Goal: Information Seeking & Learning: Find contact information

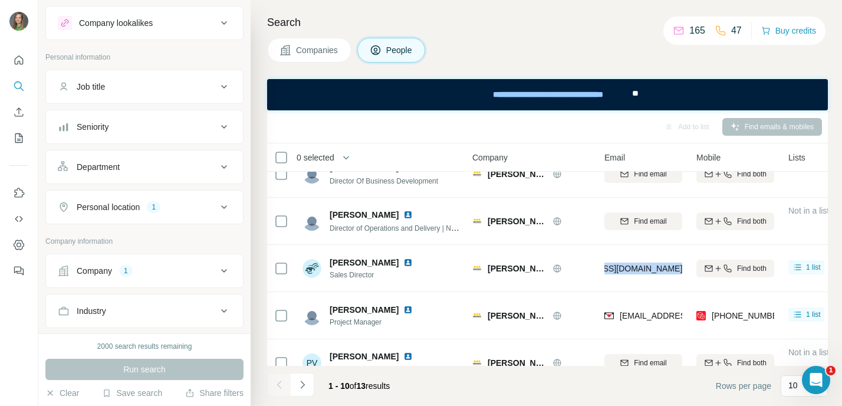
click at [225, 271] on icon at bounding box center [224, 271] width 14 height 14
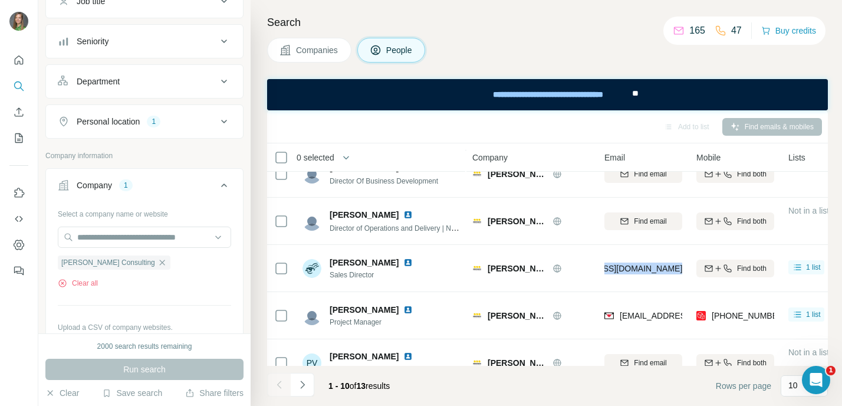
scroll to position [113, 0]
click at [91, 285] on button "Clear all" at bounding box center [78, 280] width 40 height 11
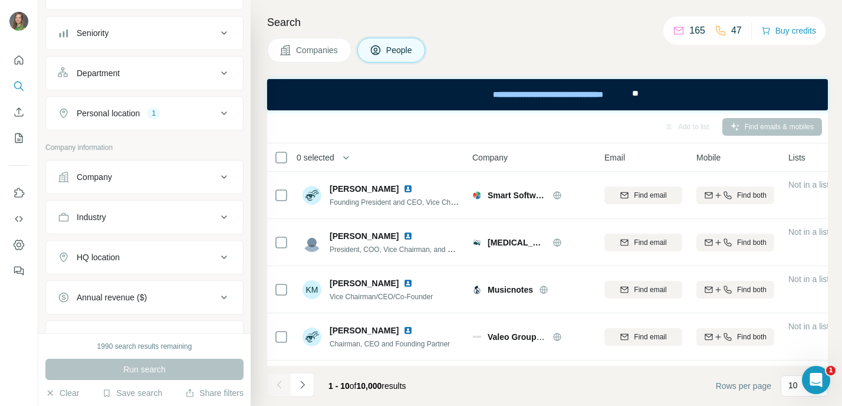
scroll to position [110, 0]
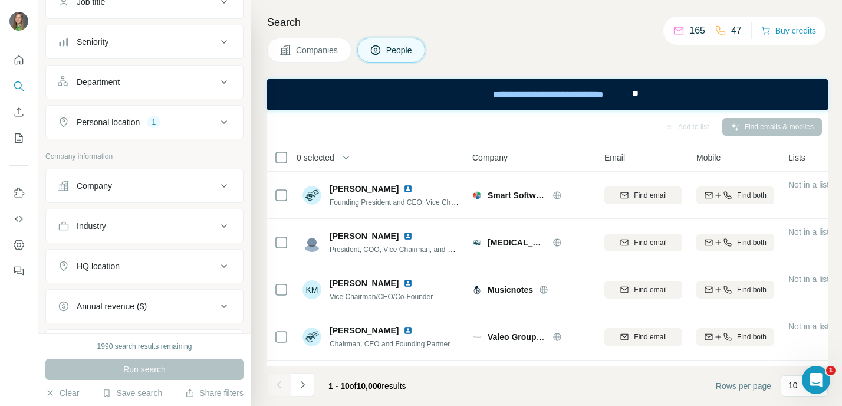
click at [139, 185] on div "Company" at bounding box center [137, 186] width 159 height 12
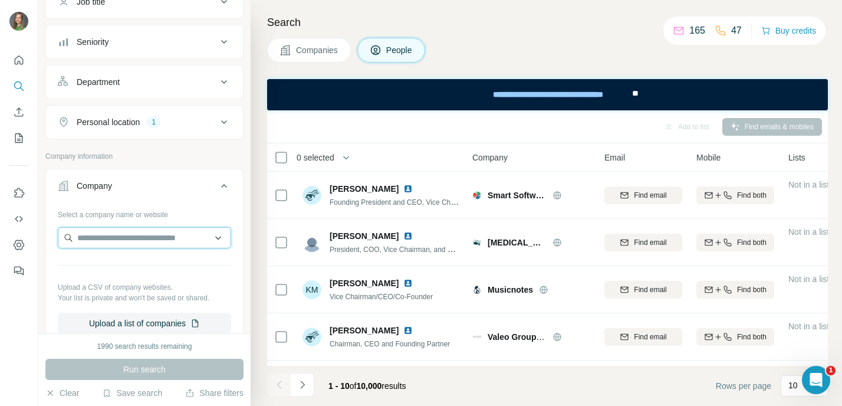
click at [131, 241] on input "text" at bounding box center [144, 237] width 173 height 21
paste input "**********"
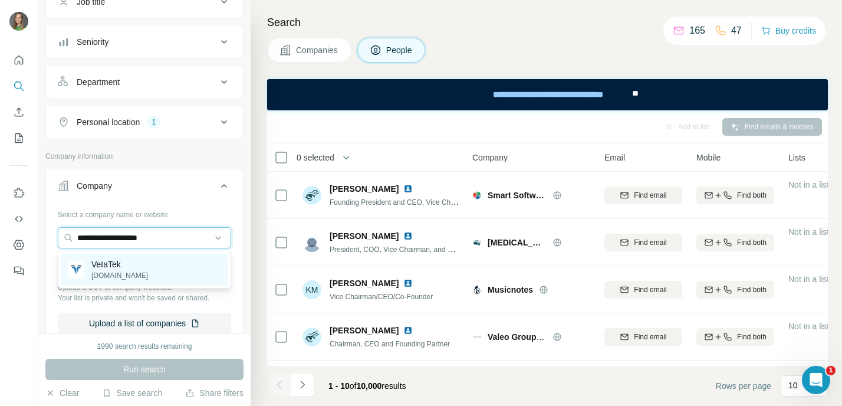
type input "**********"
click at [125, 259] on p "VetaTek" at bounding box center [119, 264] width 57 height 12
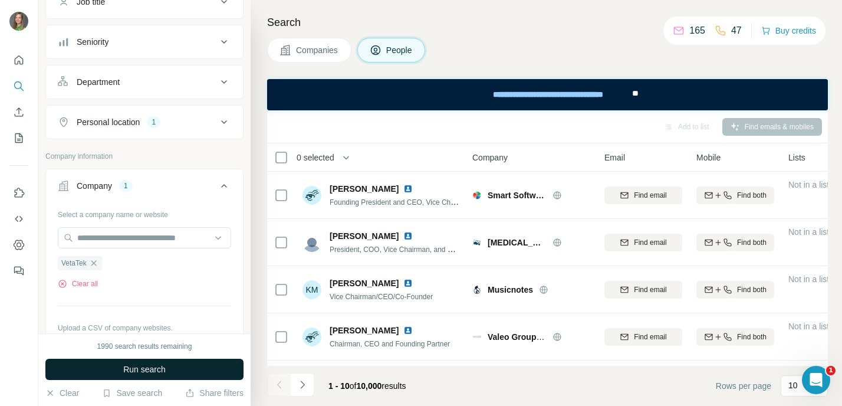
click at [143, 371] on span "Run search" at bounding box center [144, 369] width 42 height 12
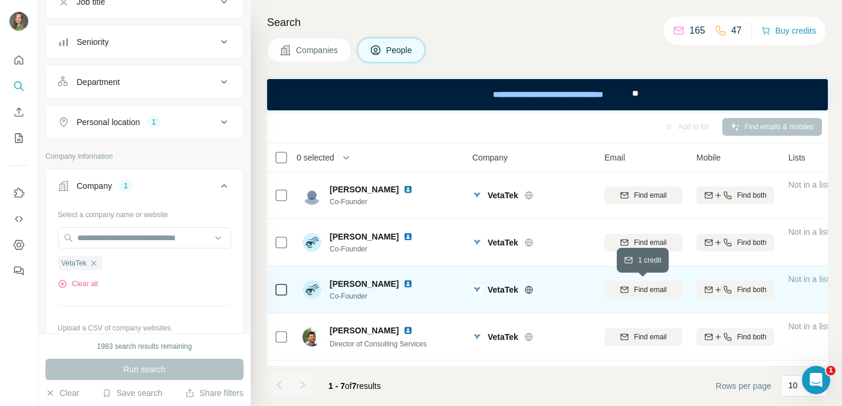
click at [650, 289] on span "Find email" at bounding box center [650, 289] width 32 height 11
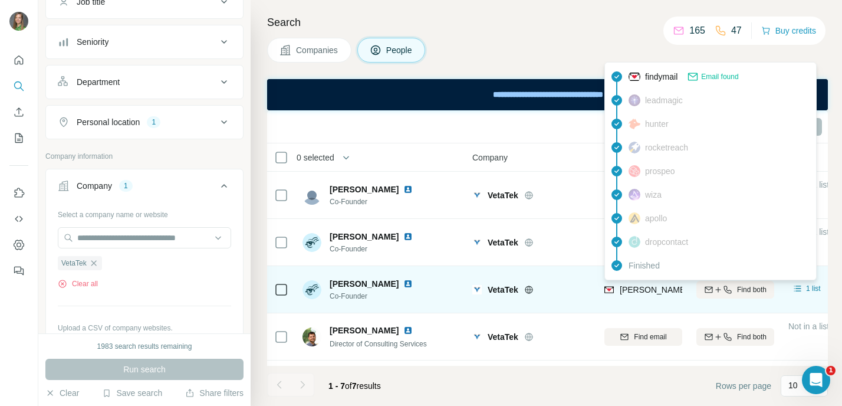
drag, startPoint x: 620, startPoint y: 290, endPoint x: 646, endPoint y: 295, distance: 26.6
click at [623, 290] on span "jim@vetatek.com" at bounding box center [724, 289] width 208 height 9
click at [651, 295] on div "jim@vetatek.com" at bounding box center [710, 291] width 213 height 14
drag, startPoint x: 618, startPoint y: 291, endPoint x: 675, endPoint y: 293, distance: 56.7
click at [675, 293] on div "jim@vetatek.com" at bounding box center [710, 290] width 213 height 12
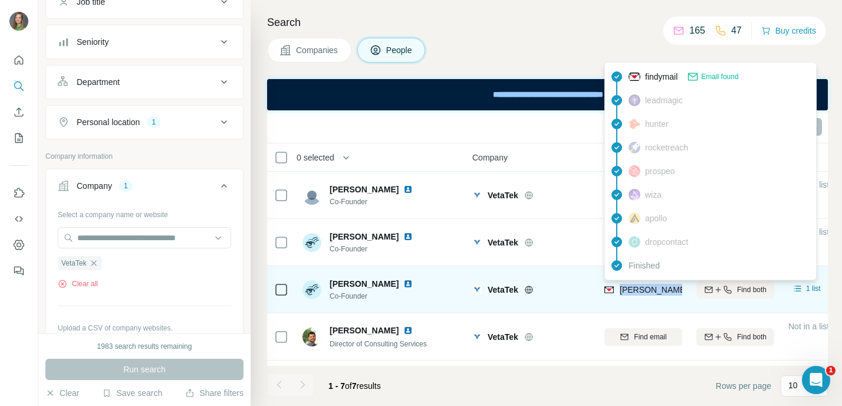
scroll to position [0, 4]
copy tr "jim@vetatek.com"
